Goal: Information Seeking & Learning: Learn about a topic

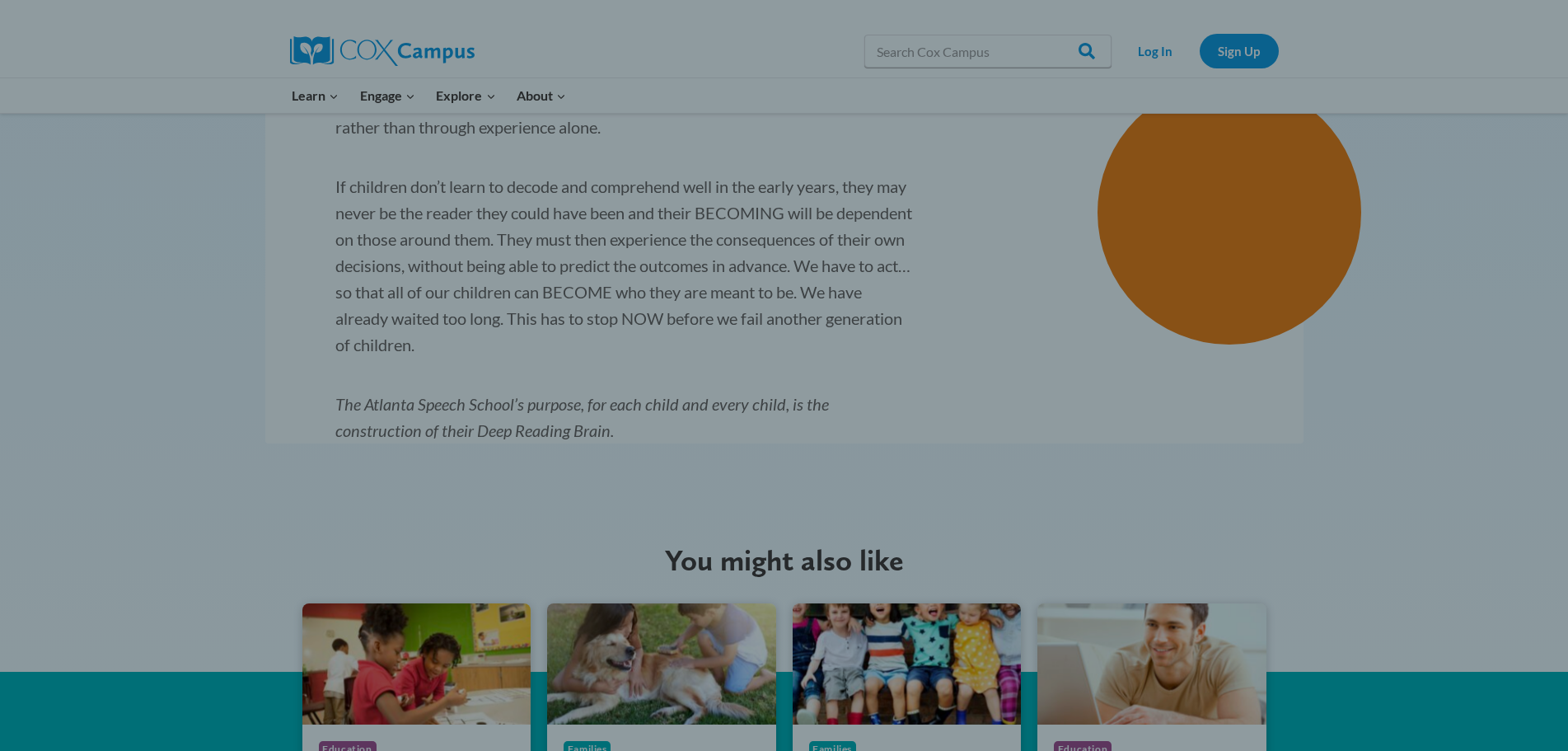
scroll to position [1731, 0]
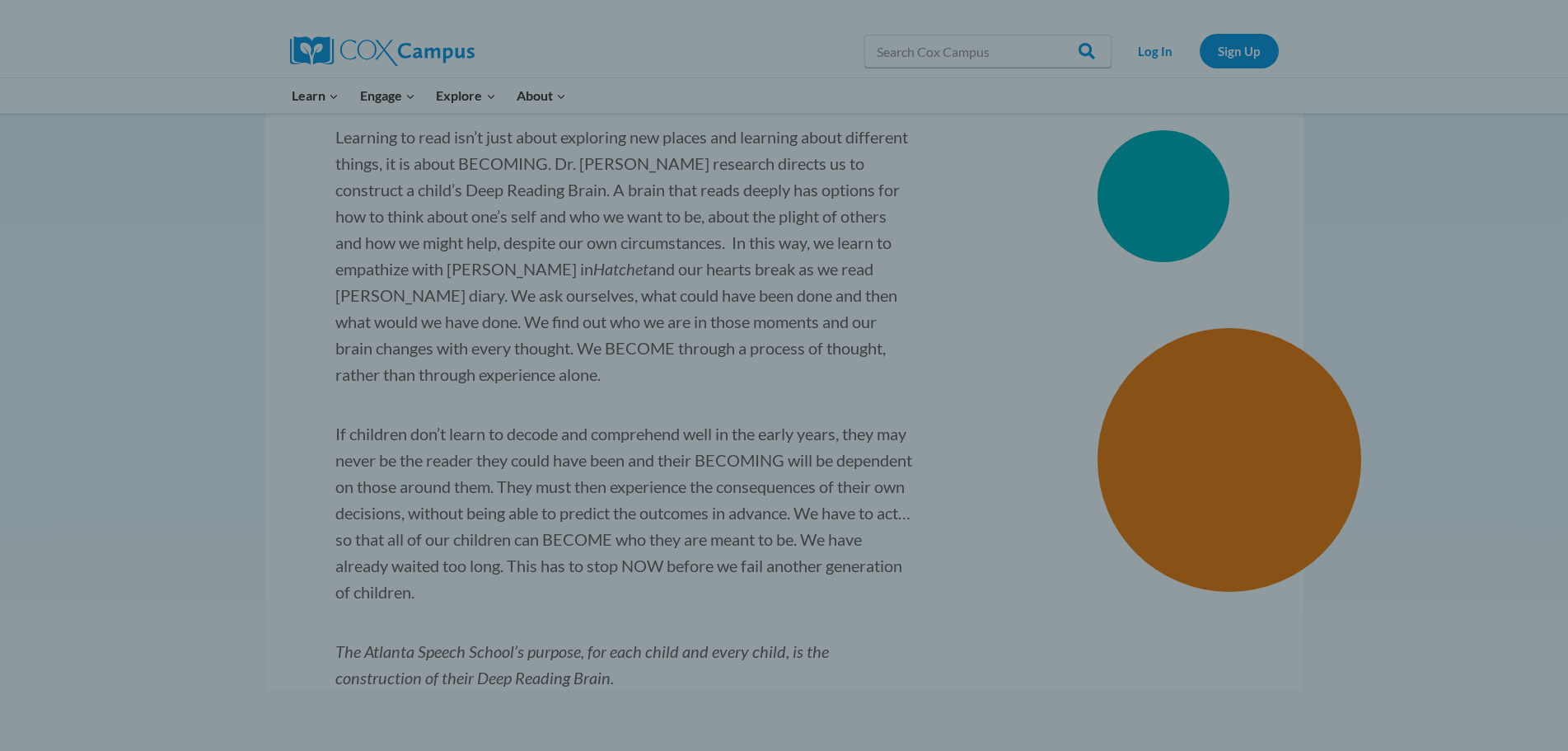
scroll to position [741, 0]
